Goal: Task Accomplishment & Management: Manage account settings

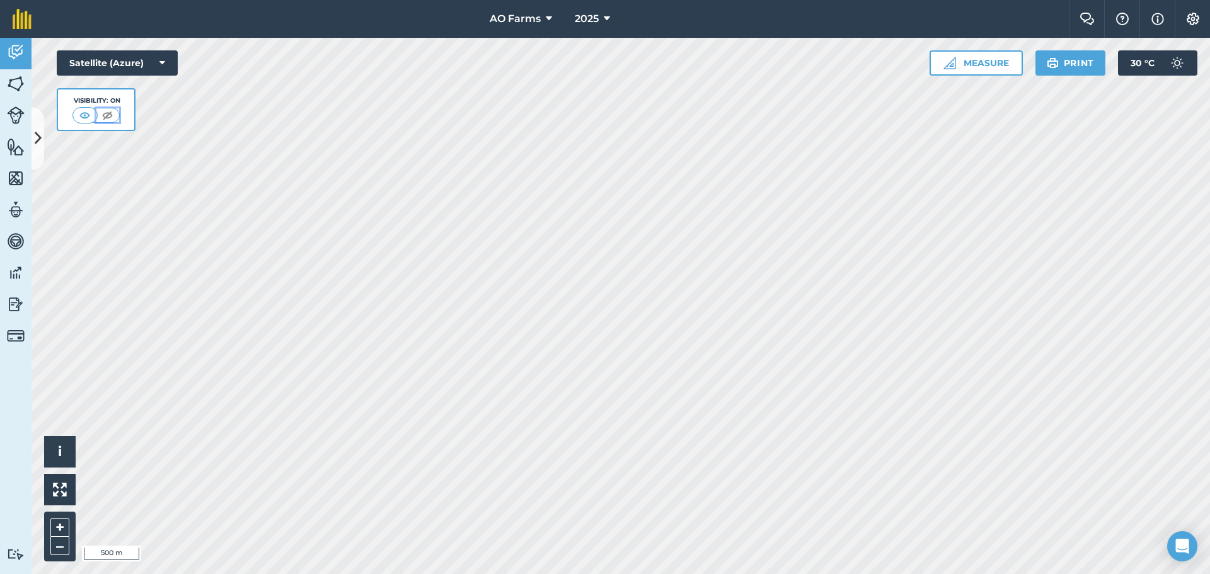
click at [110, 110] on img at bounding box center [108, 115] width 16 height 13
click at [86, 114] on img at bounding box center [86, 115] width 16 height 13
click at [37, 133] on icon at bounding box center [38, 138] width 7 height 22
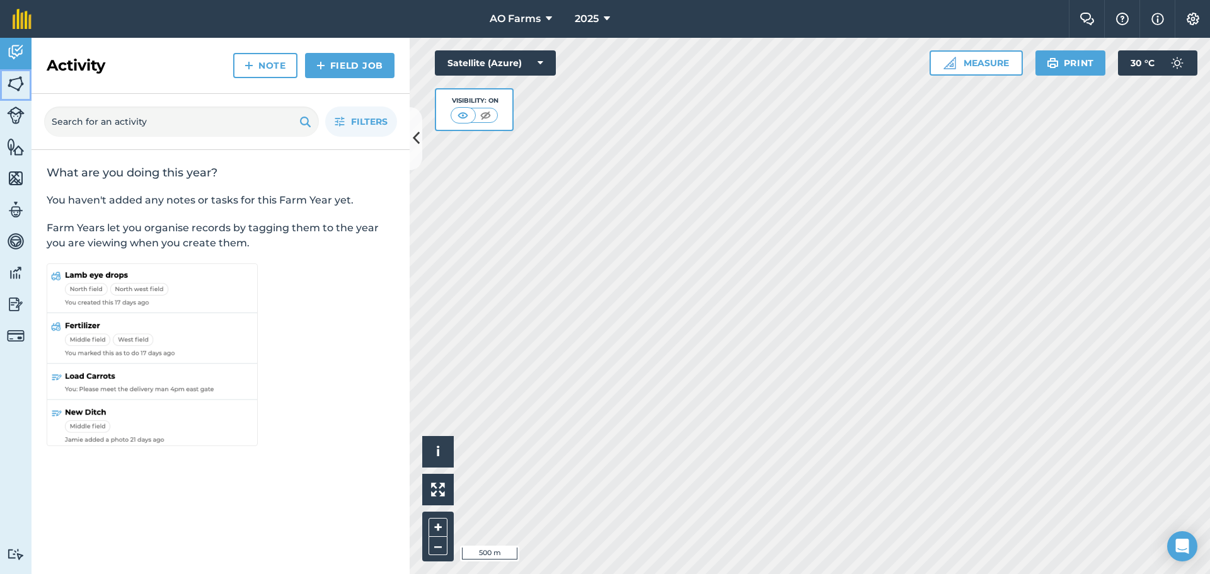
click at [20, 86] on img at bounding box center [16, 83] width 18 height 19
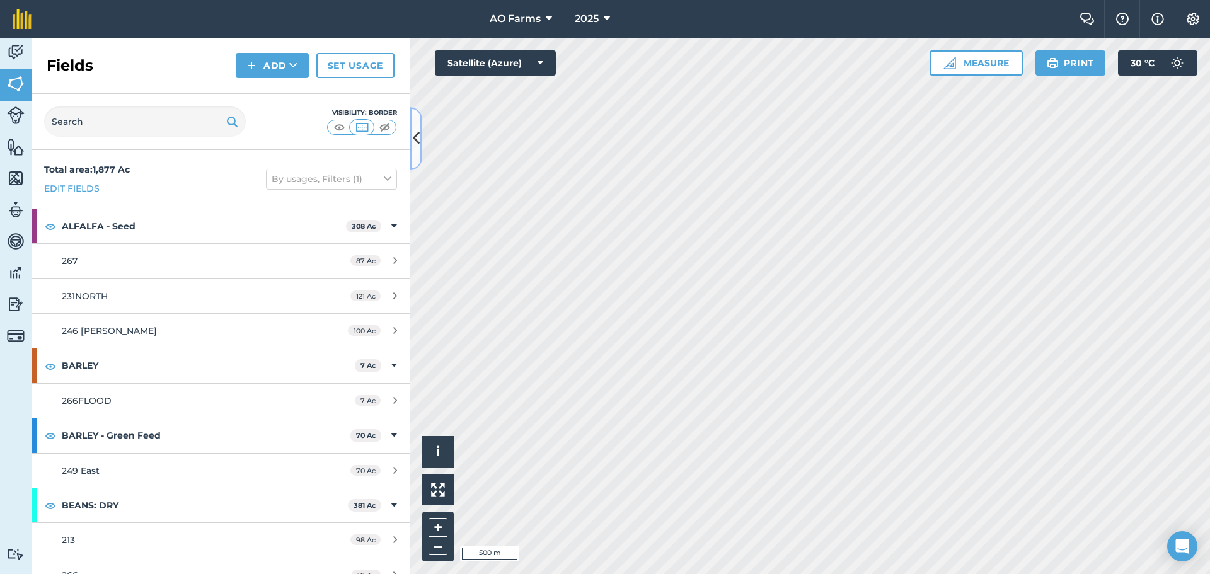
click at [414, 135] on icon at bounding box center [416, 138] width 7 height 22
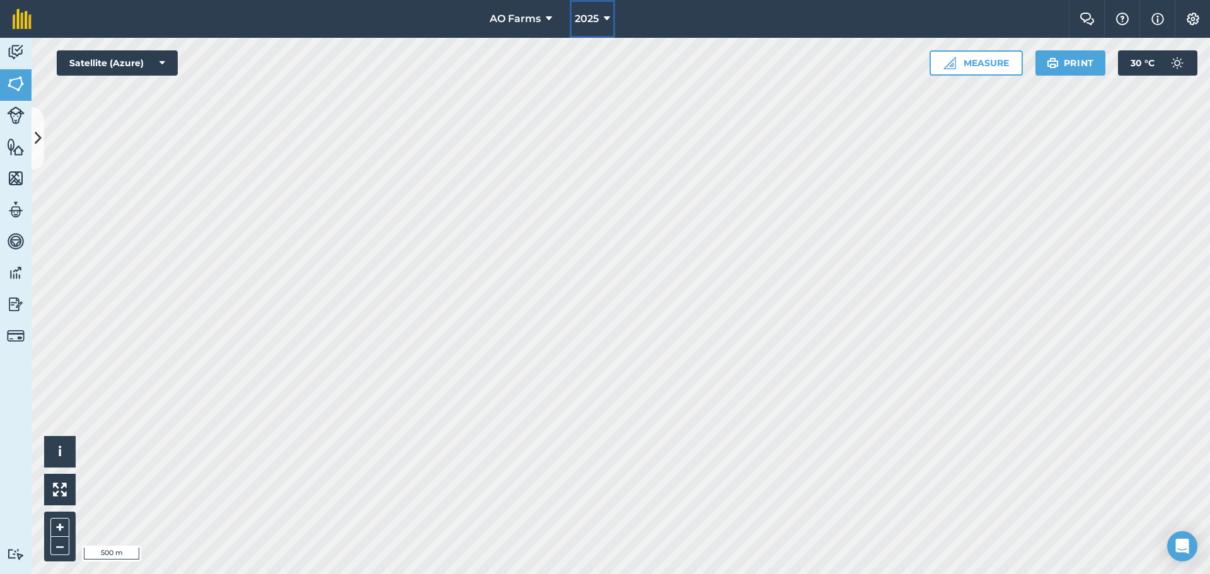
click at [607, 18] on icon at bounding box center [607, 18] width 6 height 15
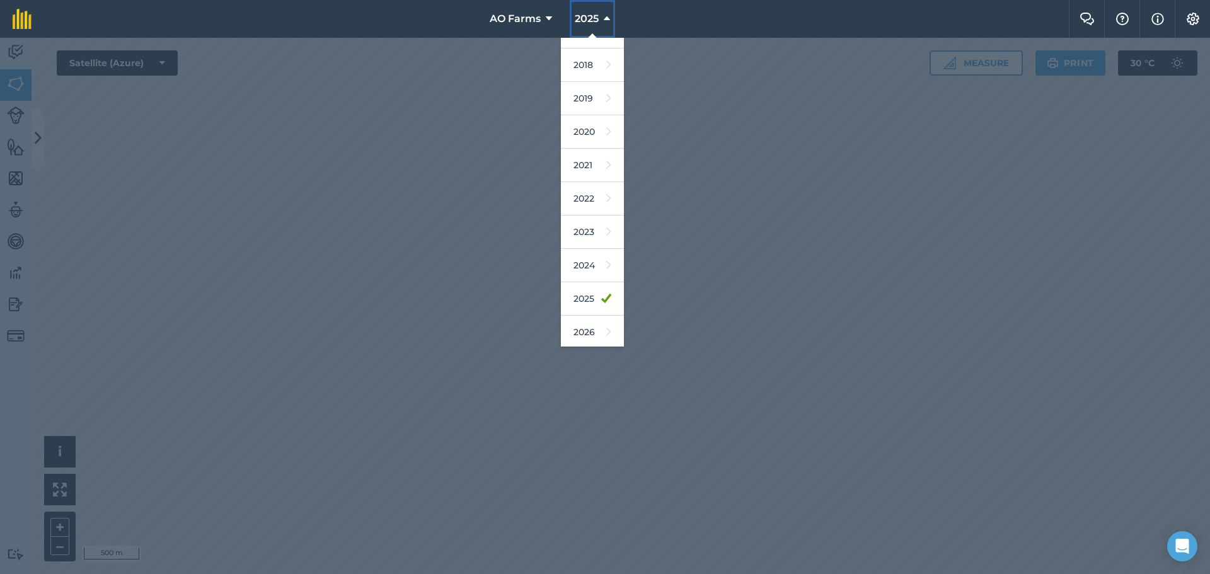
scroll to position [28, 0]
click at [589, 320] on link "2026" at bounding box center [592, 327] width 63 height 33
